Goal: Task Accomplishment & Management: Complete application form

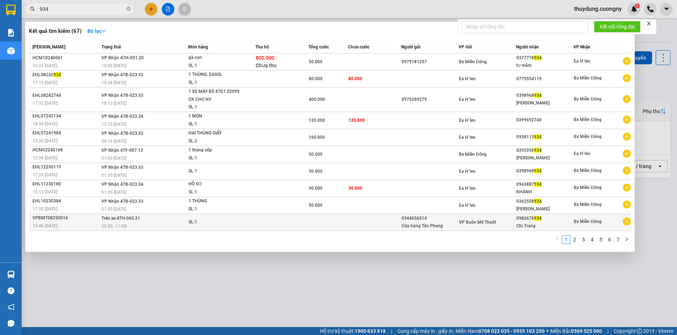
type input "934"
click at [80, 224] on div "15:46 [DATE]" at bounding box center [65, 226] width 67 height 8
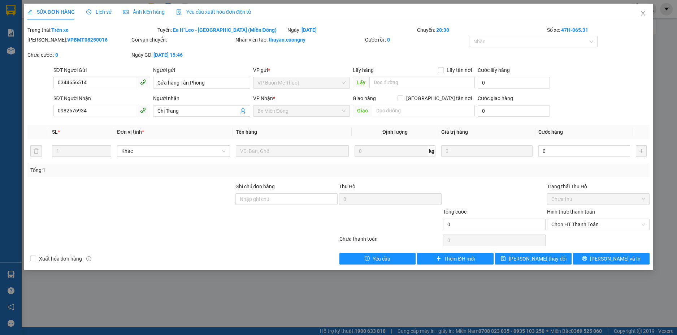
type input "0344656514"
type input "Cửa hàng Tân Phong"
type input "0982676934"
type input "Chị Trang"
click at [38, 9] on span "SỬA ĐƠN HÀNG" at bounding box center [50, 12] width 47 height 6
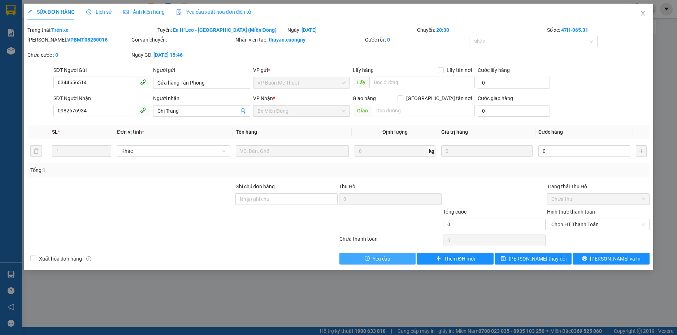
click at [378, 256] on span "Yêu cầu" at bounding box center [382, 259] width 18 height 8
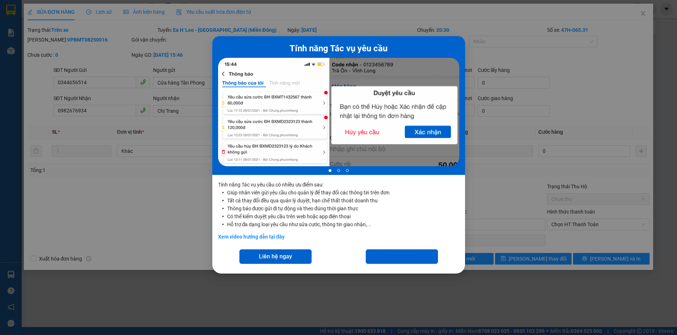
click at [562, 36] on div "Tính năng Tác vụ yêu cầu 1 of 3 Tính năng Tác vụ yêu cầu có nhiều ưu điểm sau: …" at bounding box center [338, 167] width 677 height 335
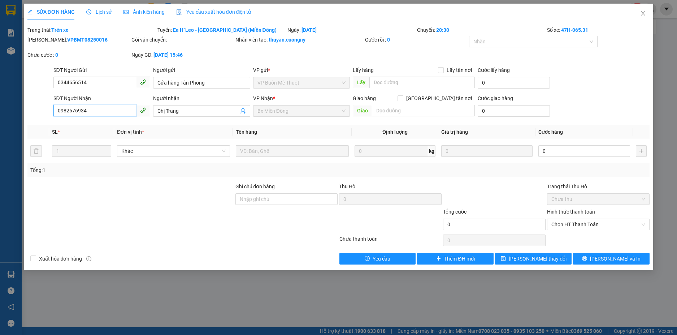
drag, startPoint x: 103, startPoint y: 111, endPoint x: 43, endPoint y: 115, distance: 60.4
click at [43, 115] on div "SĐT Người Nhận 0982676934 0982676934 Người nhận Chị Trang VP Nhận * Bx Miền Đô…" at bounding box center [339, 106] width 624 height 25
click at [640, 8] on span "Close" at bounding box center [643, 14] width 20 height 20
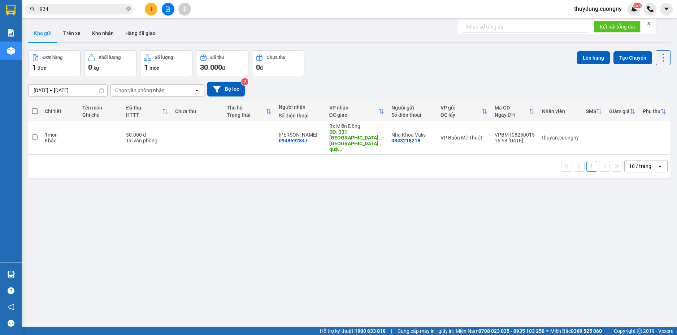
click at [131, 9] on span "934" at bounding box center [79, 9] width 108 height 11
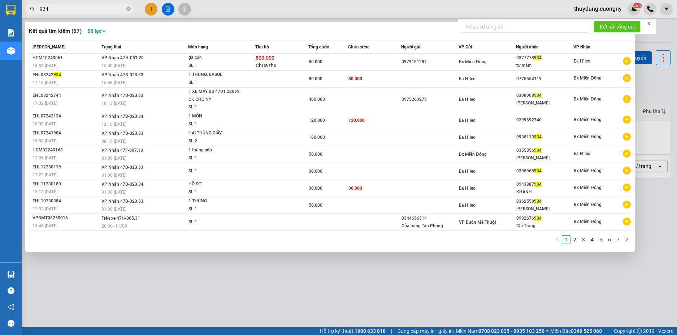
click at [107, 8] on input "934" at bounding box center [82, 9] width 85 height 8
click at [129, 8] on icon "close-circle" at bounding box center [128, 8] width 4 height 4
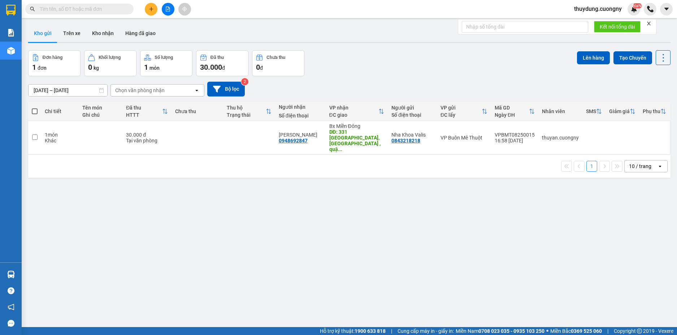
click at [114, 9] on input "text" at bounding box center [82, 9] width 85 height 8
paste input "0982676934"
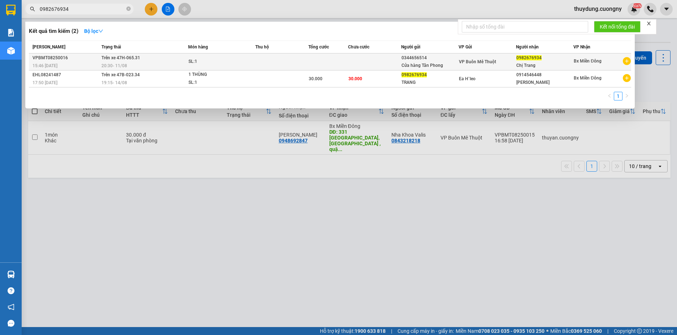
type input "0982676934"
click at [630, 60] on icon "plus-circle" at bounding box center [627, 61] width 8 height 8
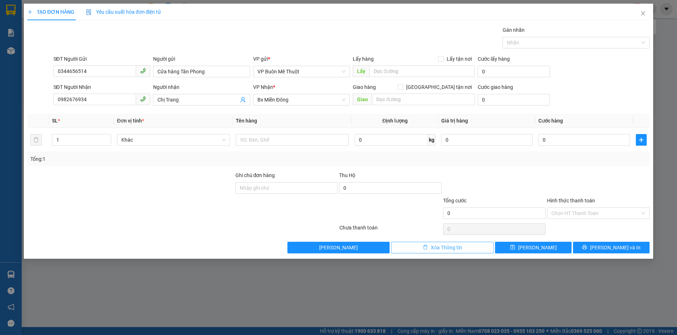
click at [449, 251] on span "Xóa Thông tin" at bounding box center [446, 247] width 31 height 8
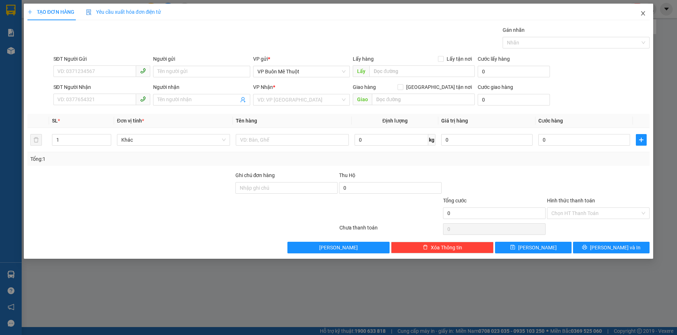
click at [646, 12] on icon "close" at bounding box center [643, 13] width 6 height 6
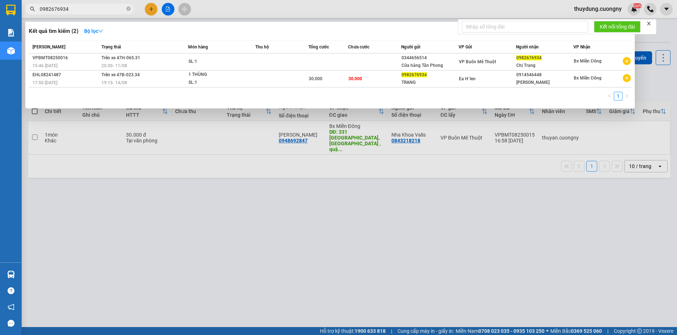
click at [108, 9] on input "0982676934" at bounding box center [82, 9] width 85 height 8
paste input "0982676934"
click at [108, 9] on input "09826769340982676934" at bounding box center [82, 9] width 85 height 8
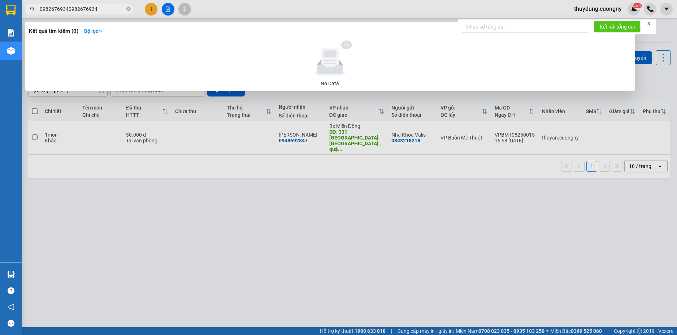
click at [108, 9] on input "09826769340982676934" at bounding box center [82, 9] width 85 height 8
paste input "text"
type input "0982676934"
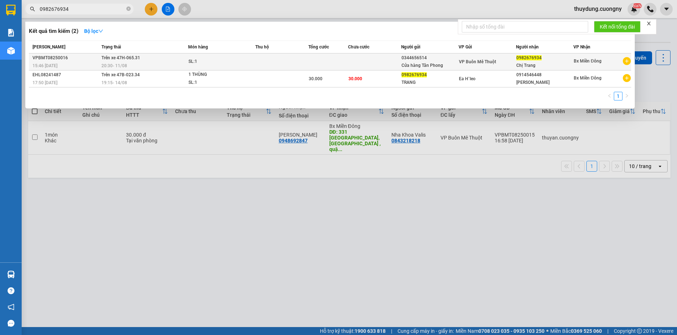
click at [82, 61] on div "VPBMT08250016" at bounding box center [65, 58] width 67 height 8
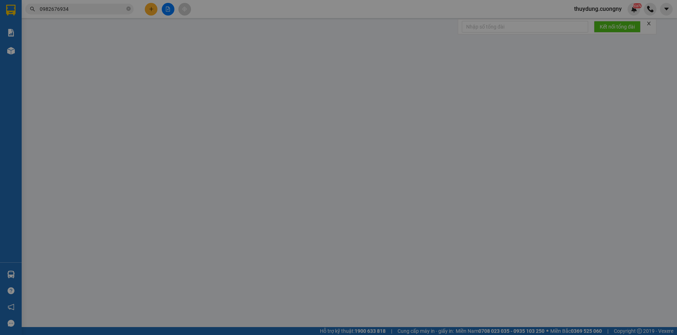
type input "0344656514"
type input "Cửa hàng Tân Phong"
type input "0982676934"
type input "Chị Trang"
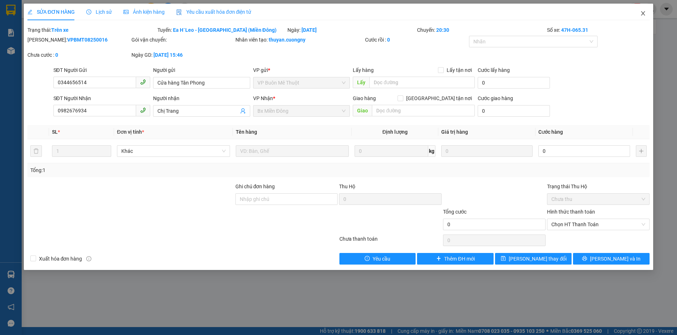
click at [646, 14] on icon "close" at bounding box center [643, 13] width 6 height 6
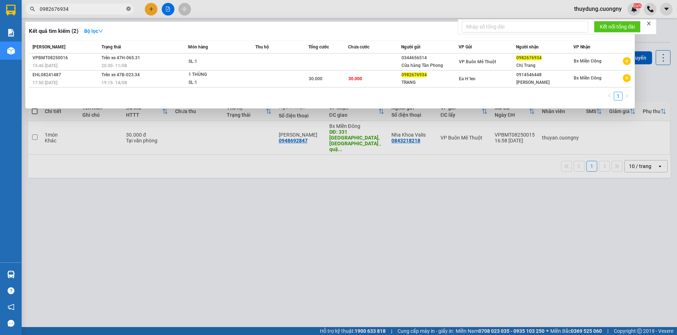
click at [130, 9] on icon "close-circle" at bounding box center [128, 8] width 4 height 4
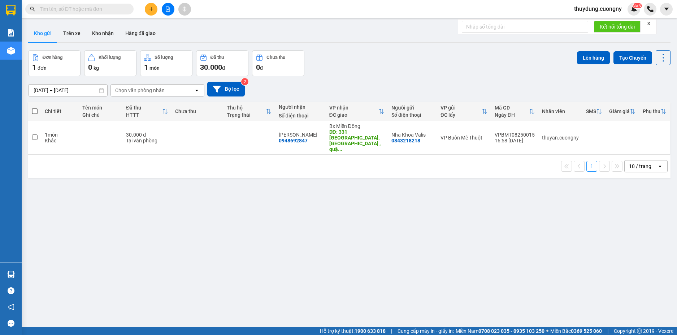
click at [112, 8] on input "text" at bounding box center [82, 9] width 85 height 8
paste input "0982676934"
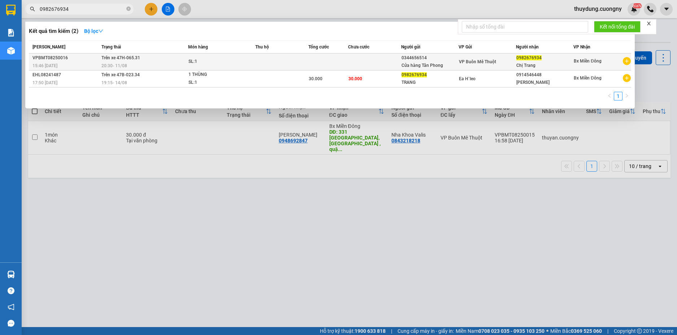
type input "0982676934"
click at [628, 60] on icon "plus-circle" at bounding box center [627, 61] width 8 height 8
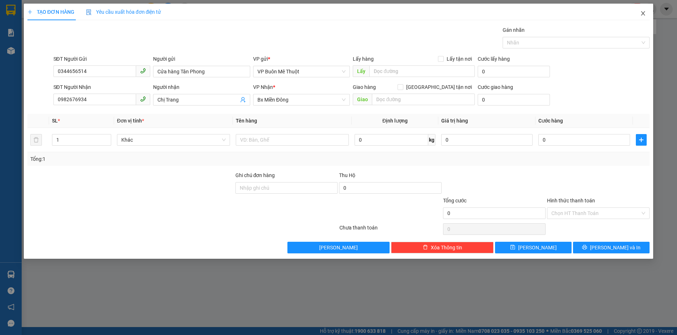
click at [643, 15] on icon "close" at bounding box center [643, 13] width 6 height 6
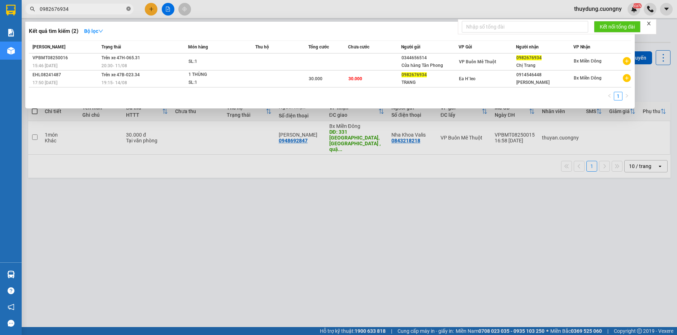
click at [129, 8] on icon "close-circle" at bounding box center [128, 8] width 4 height 4
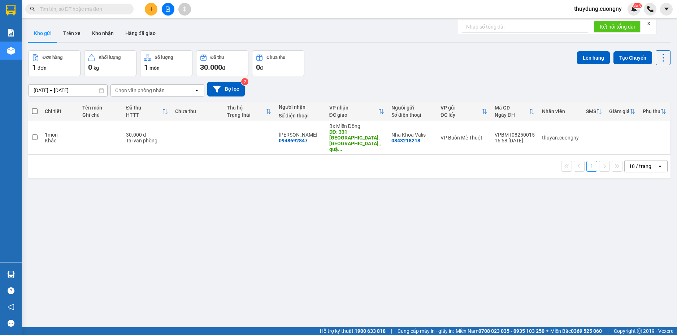
click at [112, 8] on input "text" at bounding box center [82, 9] width 85 height 8
click at [663, 10] on button at bounding box center [666, 9] width 13 height 13
click at [99, 11] on input "text" at bounding box center [82, 9] width 85 height 8
paste input "0982676934"
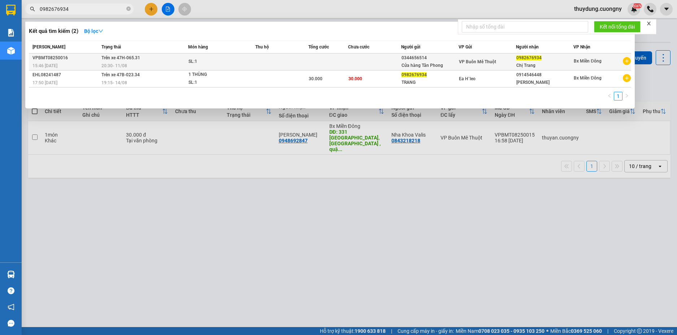
type input "0982676934"
click at [52, 64] on span "15:46 [DATE]" at bounding box center [44, 65] width 25 height 5
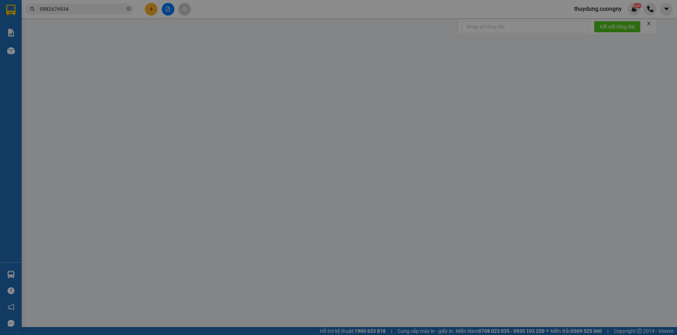
type input "0344656514"
type input "Cửa hàng Tân Phong"
type input "0982676934"
type input "Chị Trang"
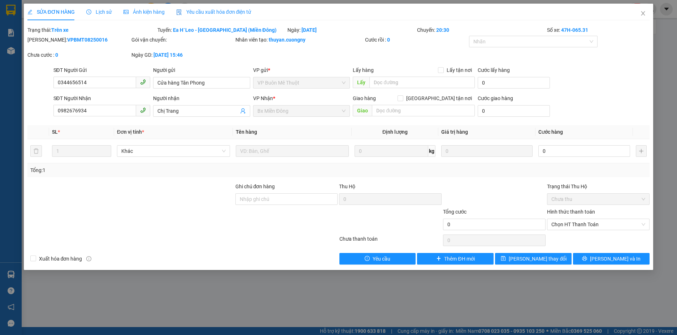
click at [97, 14] on span "Lịch sử" at bounding box center [99, 12] width 26 height 6
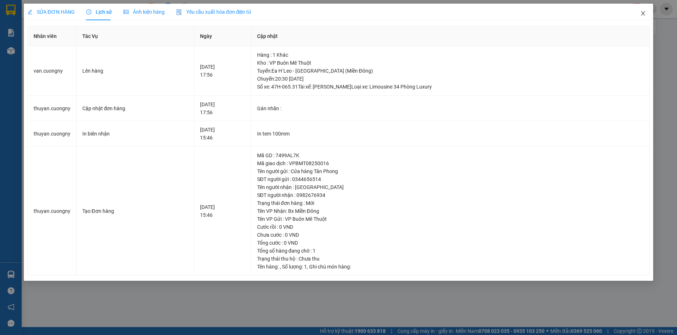
click at [642, 16] on icon "close" at bounding box center [643, 13] width 4 height 4
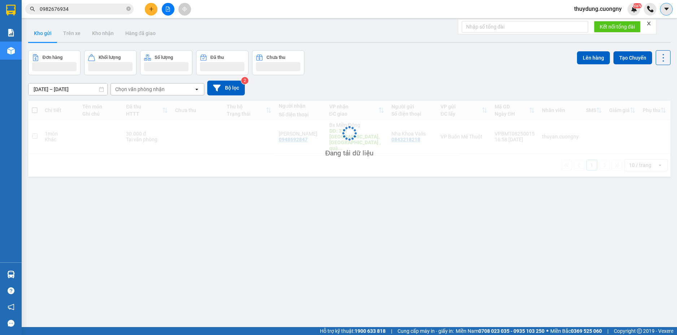
click at [663, 9] on button at bounding box center [666, 9] width 13 height 13
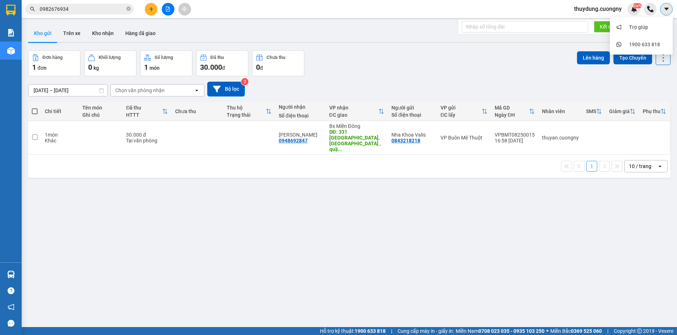
click at [666, 9] on icon "caret-down" at bounding box center [666, 9] width 4 height 3
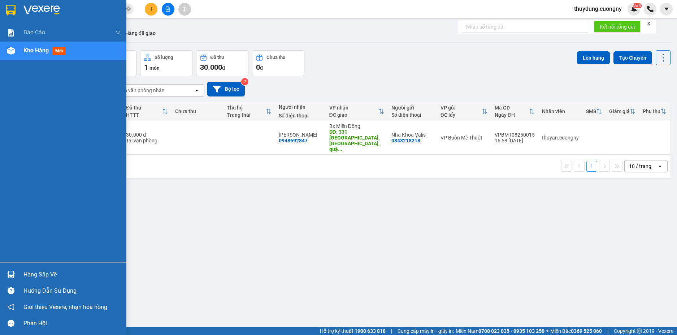
click at [16, 9] on div at bounding box center [11, 10] width 13 height 13
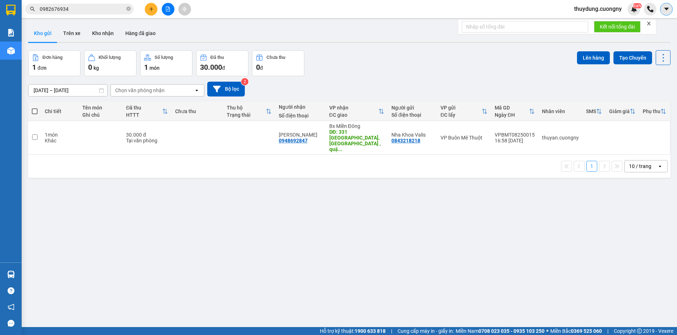
click at [666, 9] on icon "caret-down" at bounding box center [666, 9] width 4 height 3
click at [604, 11] on span "thuydung.cuongny" at bounding box center [597, 8] width 59 height 9
click at [586, 21] on span "Đăng xuất" at bounding box center [600, 22] width 45 height 8
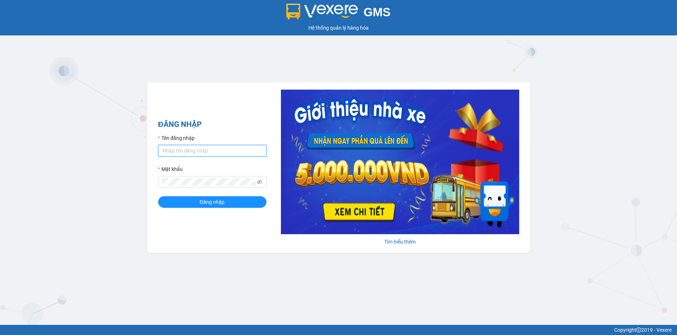
click at [187, 151] on input "Tên đăng nhập" at bounding box center [212, 151] width 108 height 12
type input "thuyan.cuongny"
drag, startPoint x: 206, startPoint y: 148, endPoint x: 133, endPoint y: 147, distance: 73.0
click at [133, 147] on div "GMS Hệ thống quản lý hàng hóa ĐĂNG NHẬP Tên đăng nhập thuyan.cuongny Mật khẩu Đ…" at bounding box center [338, 162] width 677 height 325
click at [197, 148] on input "Tên đăng nhập" at bounding box center [212, 151] width 108 height 12
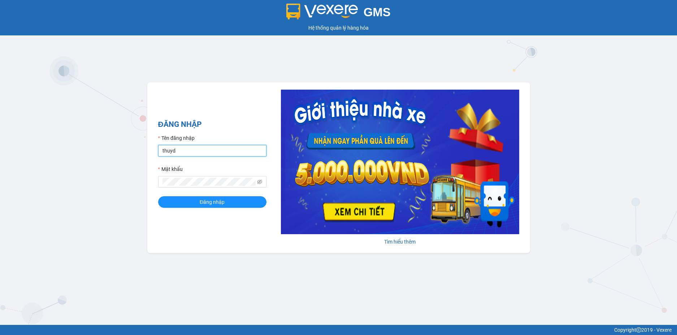
type input "thuydung.cuongny"
click at [158, 196] on button "Đăng nhập" at bounding box center [212, 202] width 108 height 12
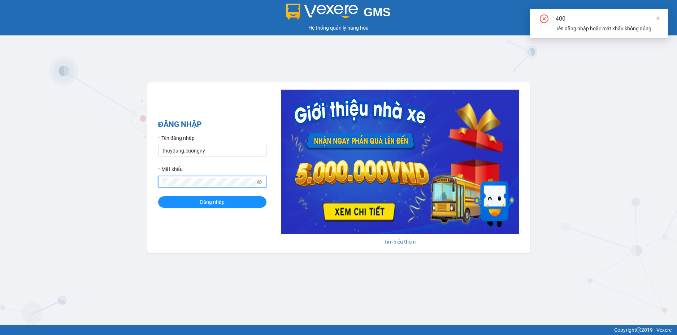
click at [142, 184] on div "GMS Hệ thống quản lý hàng hóa ĐĂNG NHẬP Tên đăng nhập thuydung.cuongny Mật khẩu…" at bounding box center [338, 162] width 677 height 325
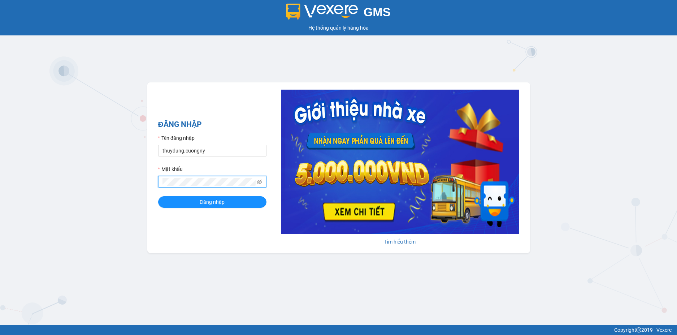
click at [158, 196] on button "Đăng nhập" at bounding box center [212, 202] width 108 height 12
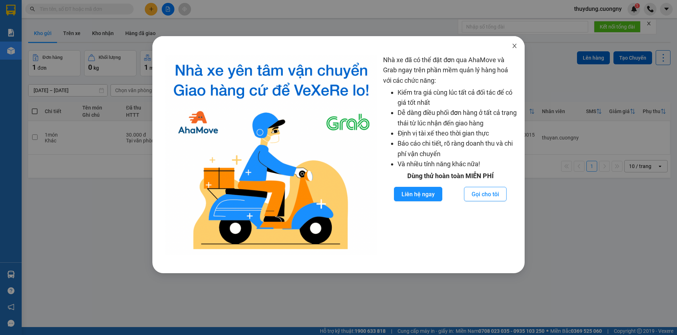
click at [514, 46] on icon "close" at bounding box center [515, 46] width 6 height 6
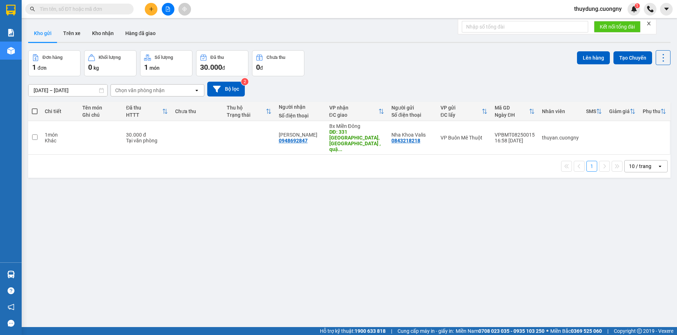
click at [95, 7] on input "text" at bounding box center [82, 9] width 85 height 8
paste input "0982676934"
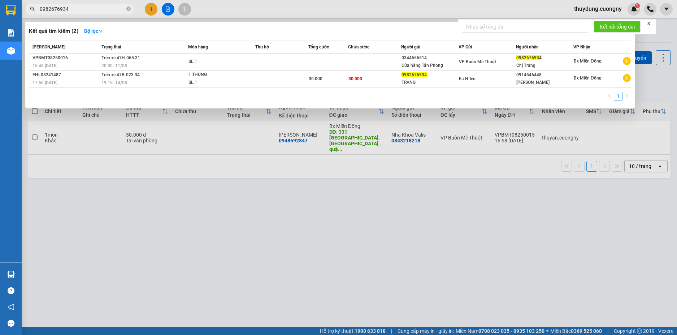
type input "0982676934"
click at [80, 59] on div "VPBMT08250016" at bounding box center [65, 58] width 67 height 8
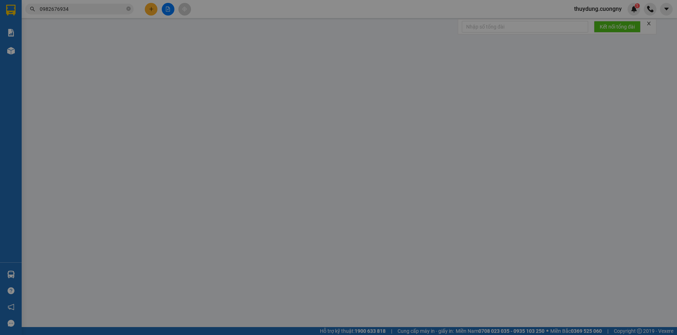
type input "0344656514"
type input "Cửa hàng Tân Phong"
type input "0982676934"
type input "Chị Trang"
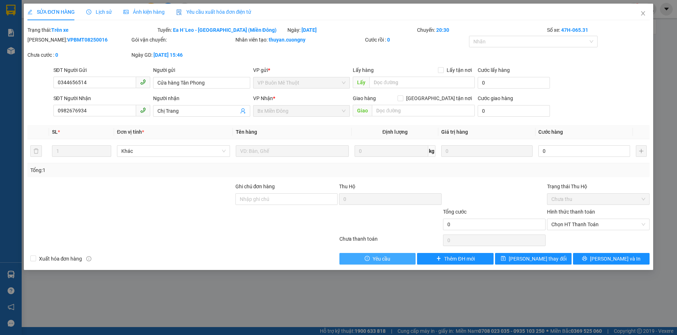
click at [379, 255] on span "Yêu cầu" at bounding box center [382, 259] width 18 height 8
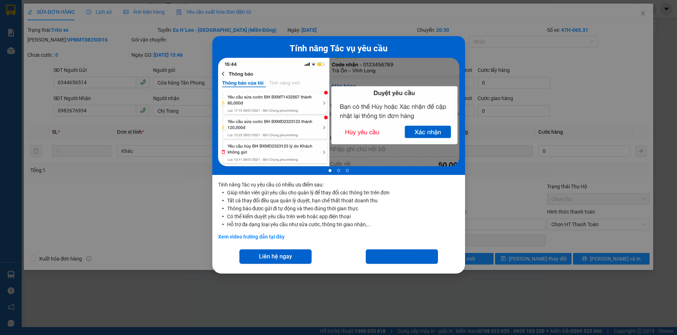
click at [503, 101] on div "Tính năng Tác vụ yêu cầu 1 of 3 Tính năng Tác vụ yêu cầu có nhiều ưu điểm sau: …" at bounding box center [338, 167] width 677 height 335
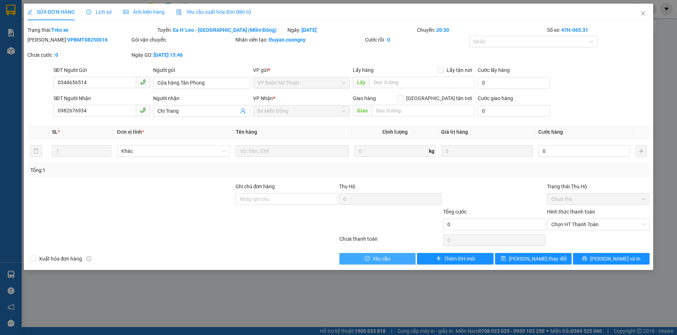
click at [385, 256] on span "Yêu cầu" at bounding box center [382, 259] width 18 height 8
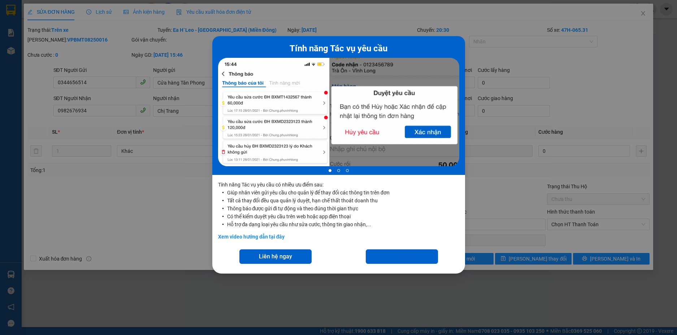
click at [526, 165] on div "Tính năng Tác vụ yêu cầu 1 of 3 Tính năng Tác vụ yêu cầu có nhiều ưu điểm sau: …" at bounding box center [338, 167] width 677 height 335
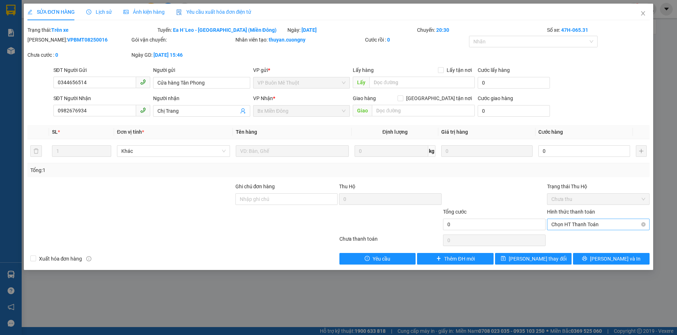
click at [617, 228] on span "Chọn HT Thanh Toán" at bounding box center [598, 224] width 94 height 11
click at [611, 176] on div "Tổng: 1" at bounding box center [338, 170] width 623 height 14
click at [567, 43] on div at bounding box center [530, 41] width 118 height 9
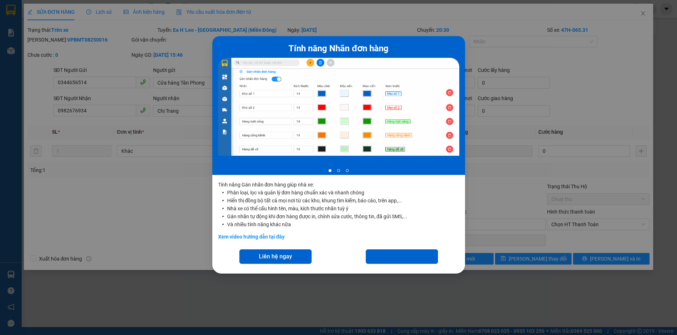
click at [619, 96] on div "Tính năng Nhãn đơn hàng 1 of 3 Tính năng Gán nhãn đơn hàng giúp nhà xe: Phân lo…" at bounding box center [338, 167] width 677 height 335
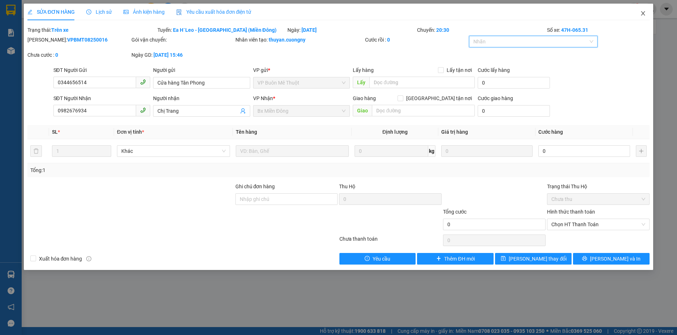
click at [643, 13] on icon "close" at bounding box center [643, 13] width 4 height 4
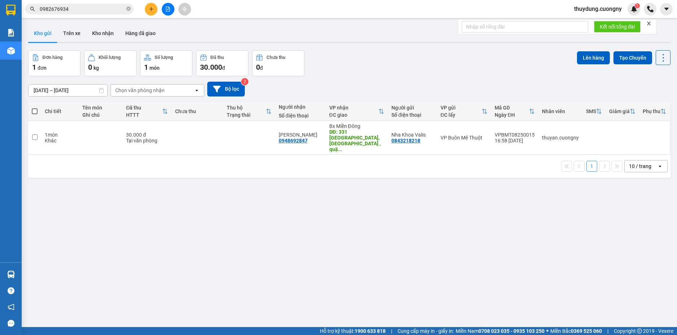
click at [99, 10] on input "0982676934" at bounding box center [82, 9] width 85 height 8
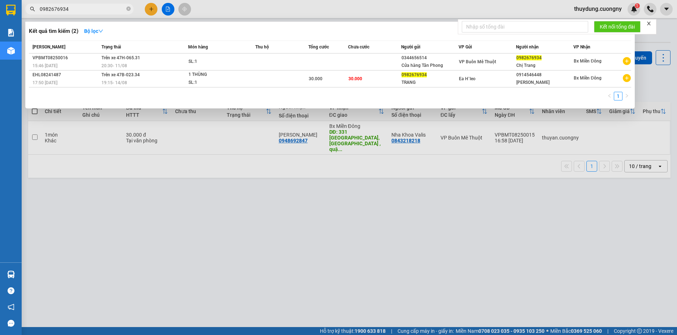
click at [218, 224] on div at bounding box center [338, 167] width 677 height 335
click at [128, 11] on icon "close-circle" at bounding box center [128, 8] width 4 height 4
